Goal: Task Accomplishment & Management: Complete application form

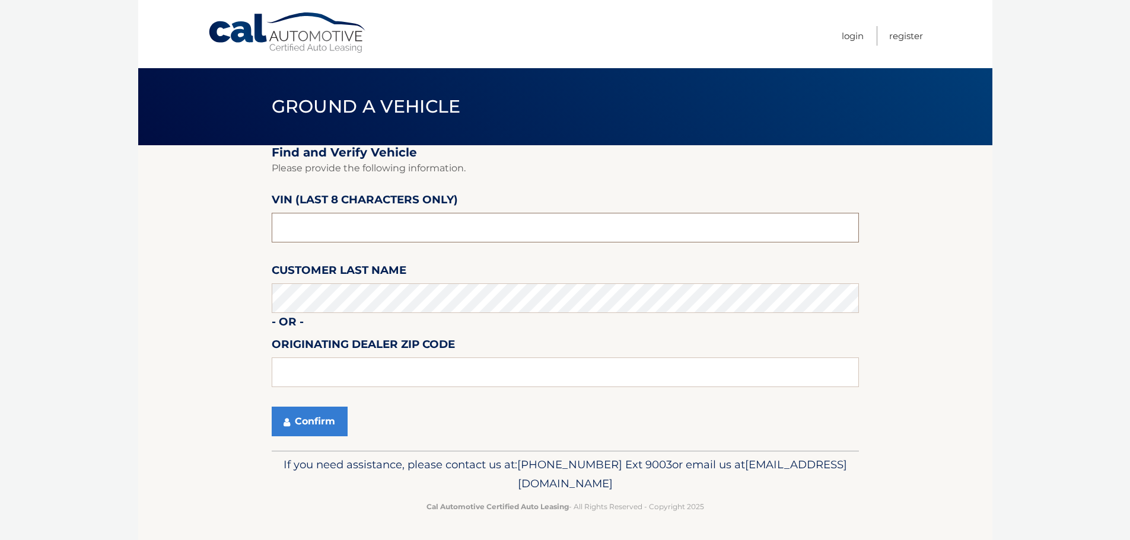
click at [374, 241] on input "text" at bounding box center [565, 228] width 587 height 30
type input "nl001755"
click at [272, 407] on button "Confirm" at bounding box center [310, 422] width 76 height 30
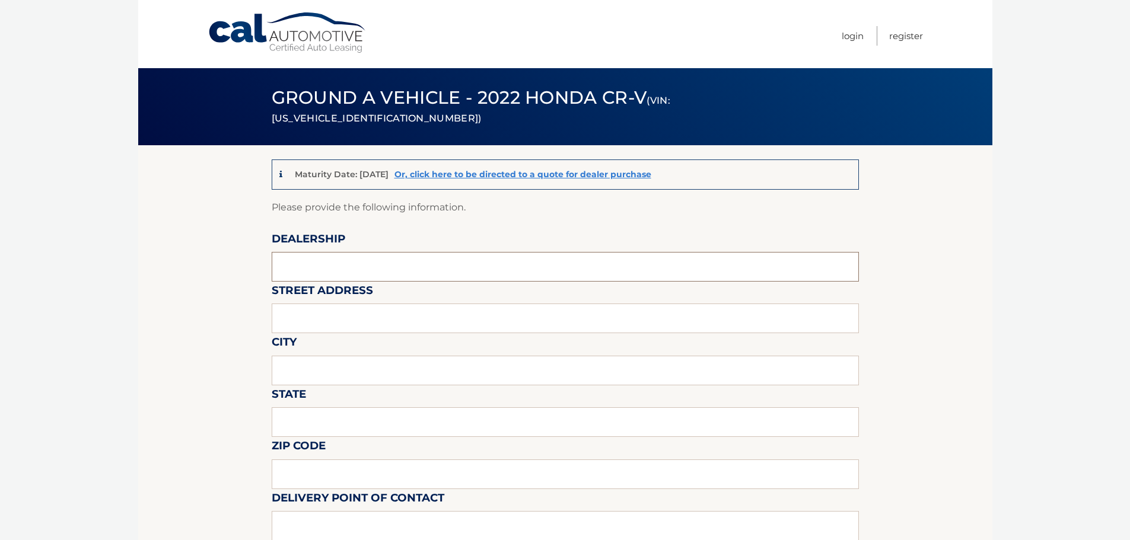
click at [371, 272] on input "text" at bounding box center [565, 267] width 587 height 30
type input "HONDA OF MANHASSET"
type input "1260 northern blvd"
type input "MANHASSET"
type input "NY"
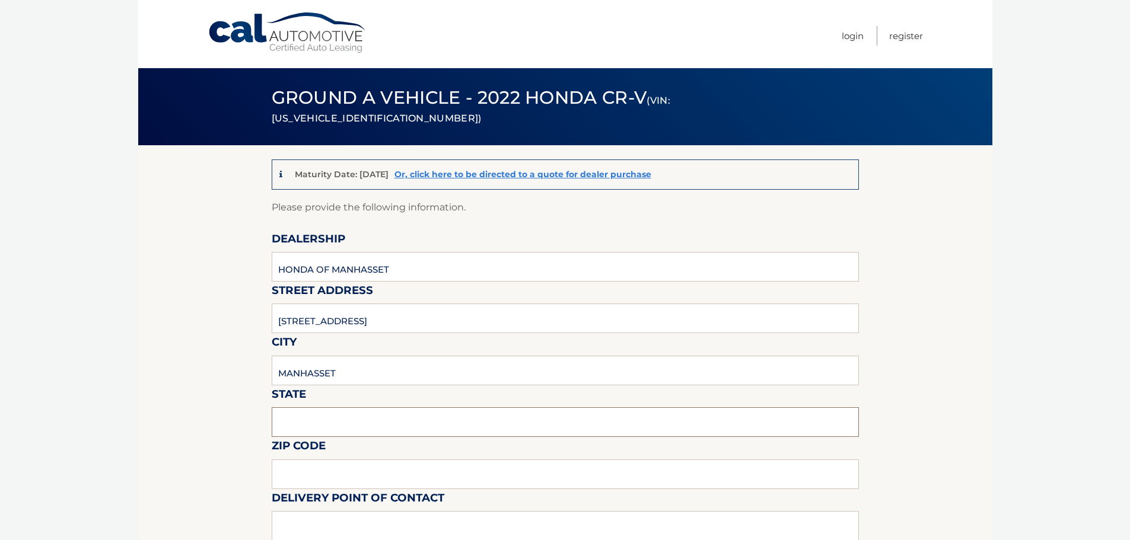
type input "11030"
type input "VINCENT VALENTINO"
type input "6318047715"
type input "vincentv@titanmotorgroup.com"
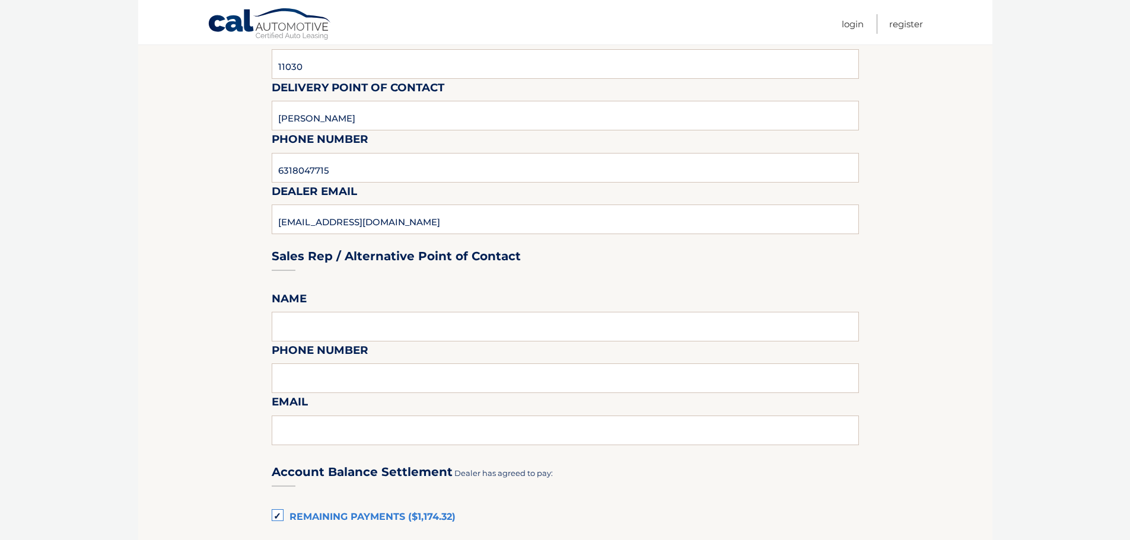
scroll to position [415, 0]
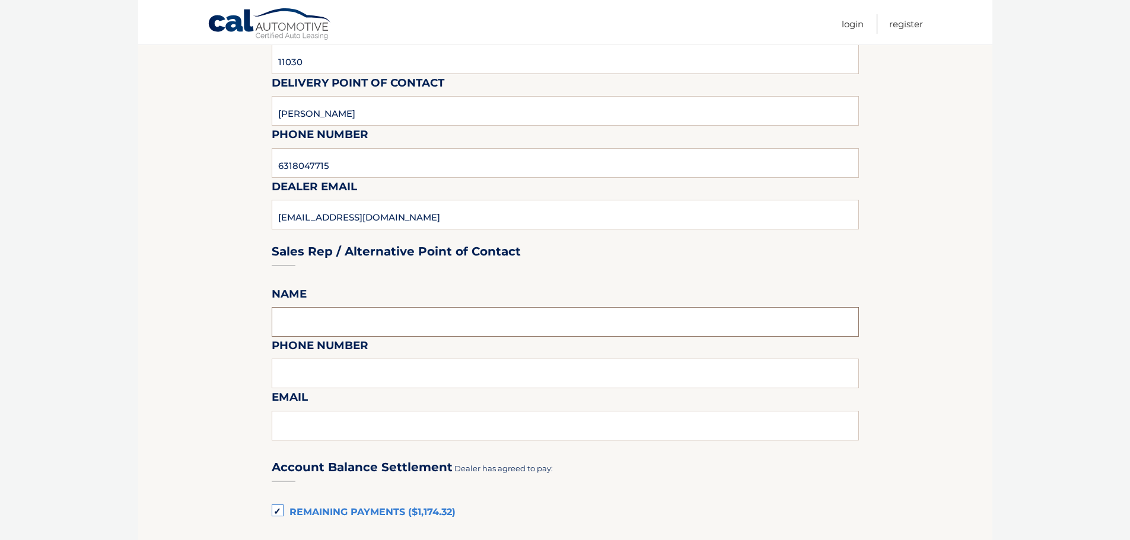
click at [401, 326] on input "text" at bounding box center [565, 322] width 587 height 30
type input "VINCENT VALENTINO"
type input "6318047715"
type input "vincentv@titanmotorgroup.com"
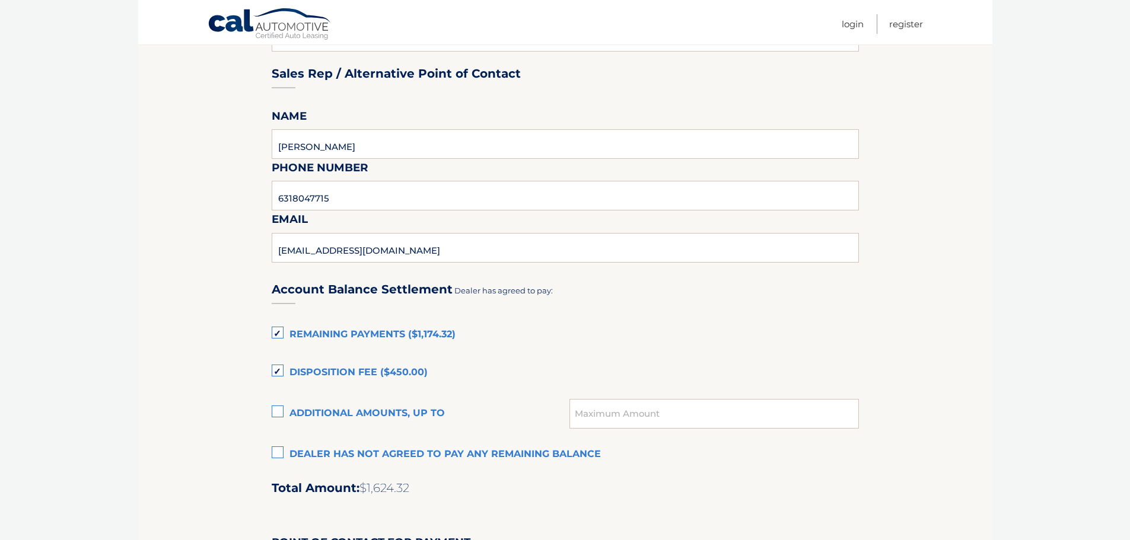
click at [307, 370] on label "Disposition Fee ($450.00)" at bounding box center [565, 373] width 587 height 24
click at [0, 0] on input "Disposition Fee ($450.00)" at bounding box center [0, 0] width 0 height 0
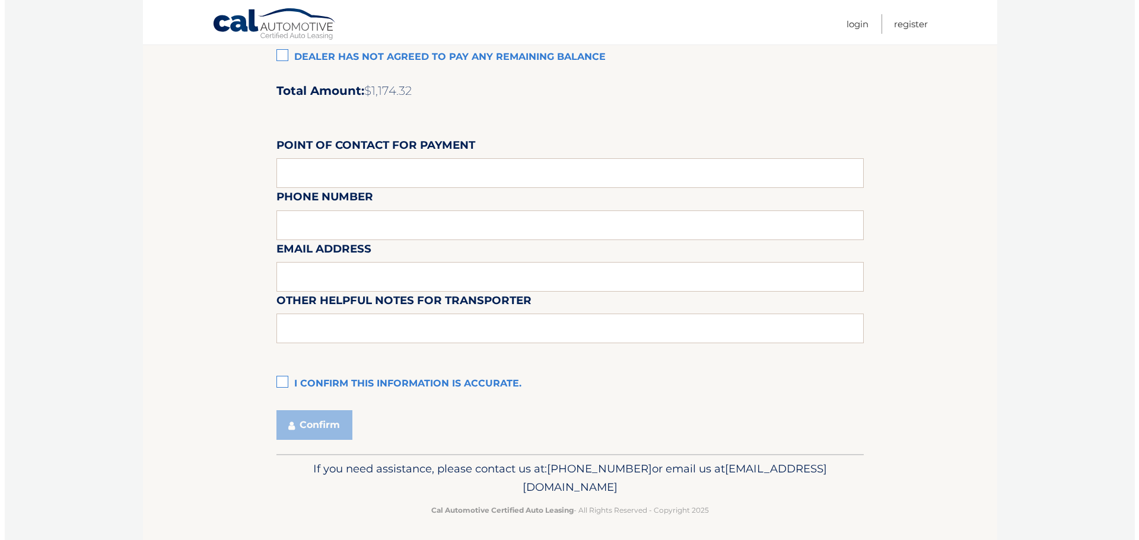
scroll to position [995, 0]
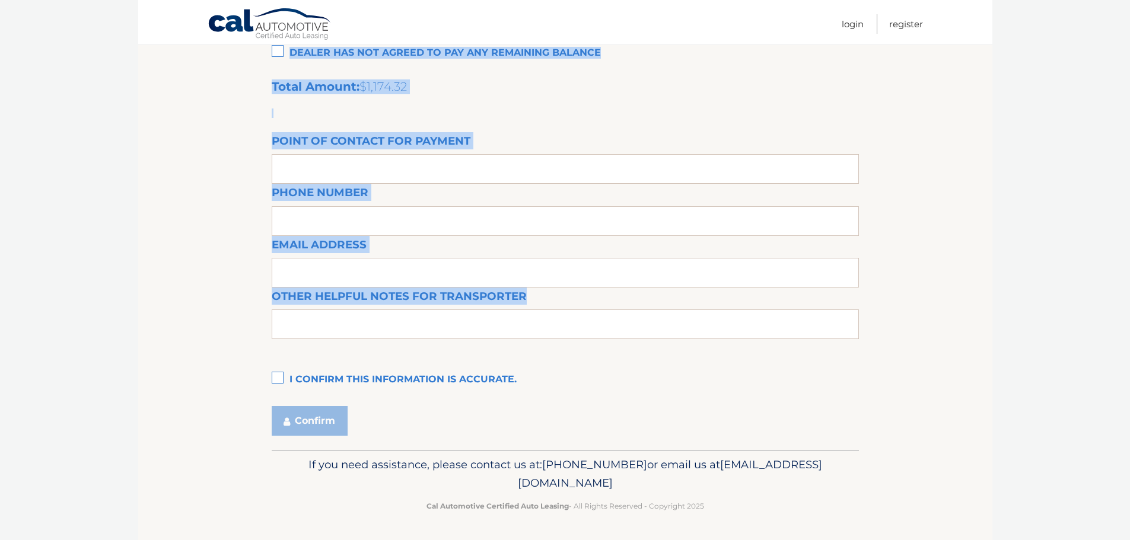
click at [275, 386] on label "I confirm this information is accurate." at bounding box center [565, 380] width 587 height 24
click at [0, 0] on input "I confirm this information is accurate." at bounding box center [0, 0] width 0 height 0
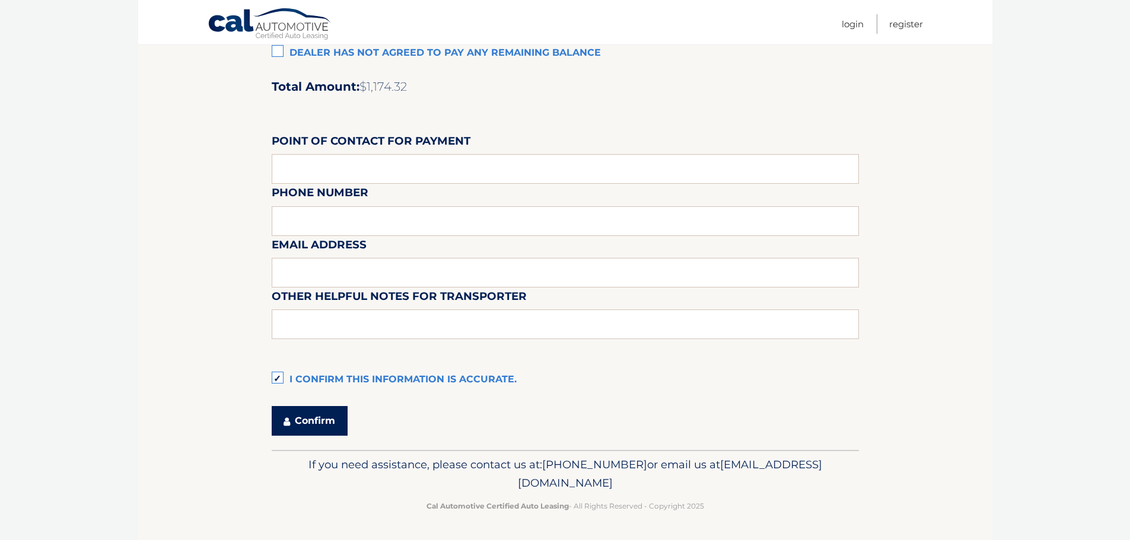
click at [297, 414] on button "Confirm" at bounding box center [310, 421] width 76 height 30
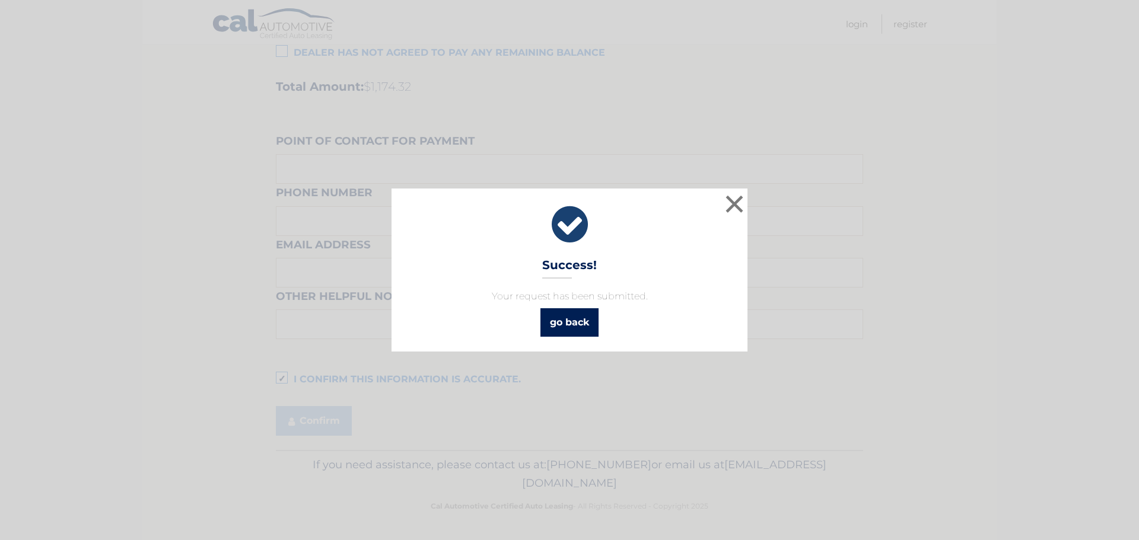
click at [588, 322] on link "go back" at bounding box center [569, 323] width 58 height 28
